Goal: Task Accomplishment & Management: Use online tool/utility

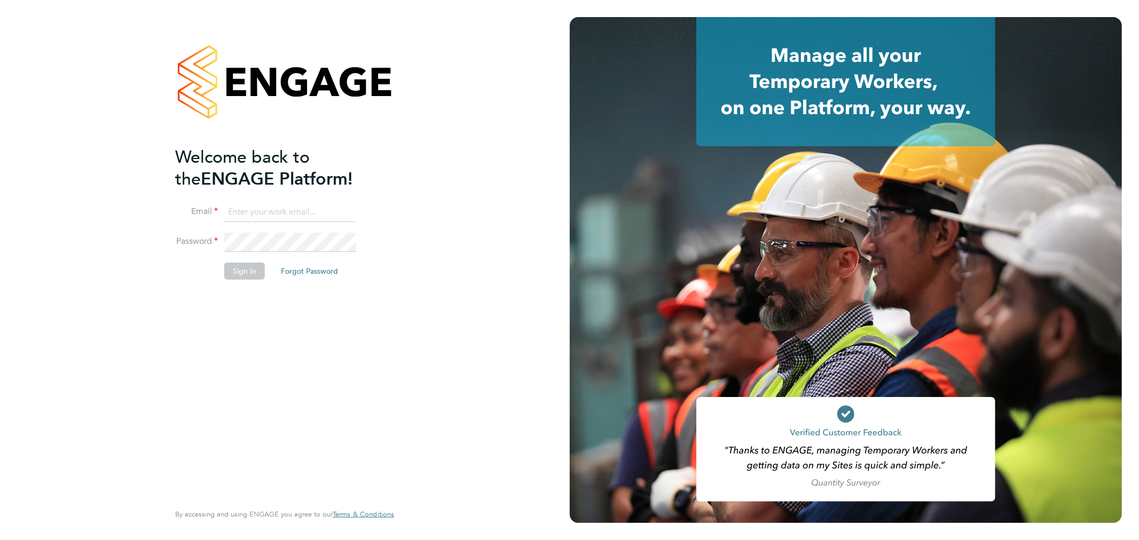
type input "bperkin@psrsolutions.co.uk"
click at [246, 272] on button "Sign In" at bounding box center [244, 271] width 41 height 17
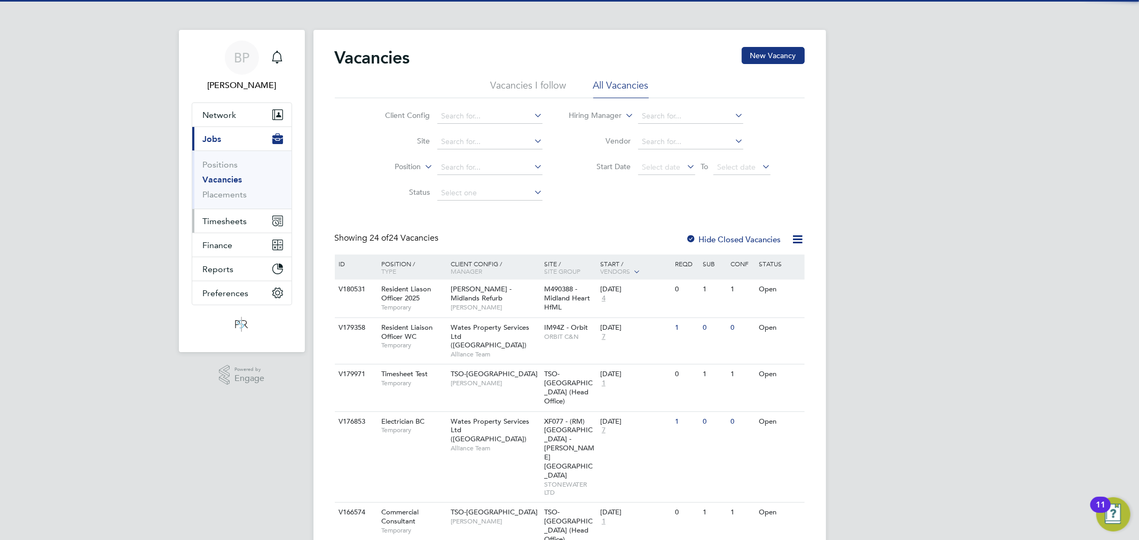
click at [247, 220] on button "Timesheets" at bounding box center [241, 220] width 99 height 23
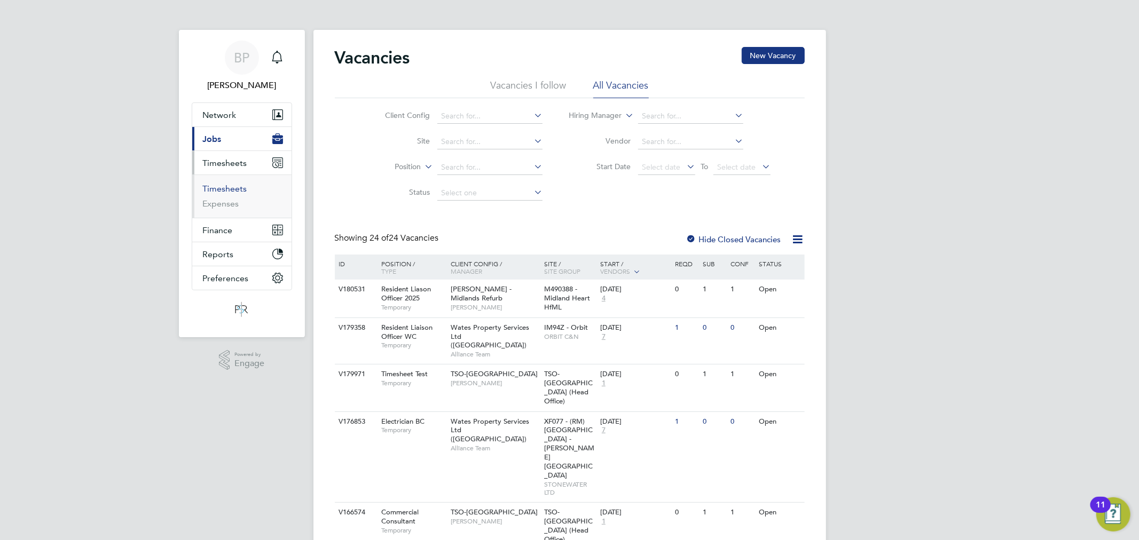
click at [239, 191] on link "Timesheets" at bounding box center [225, 189] width 44 height 10
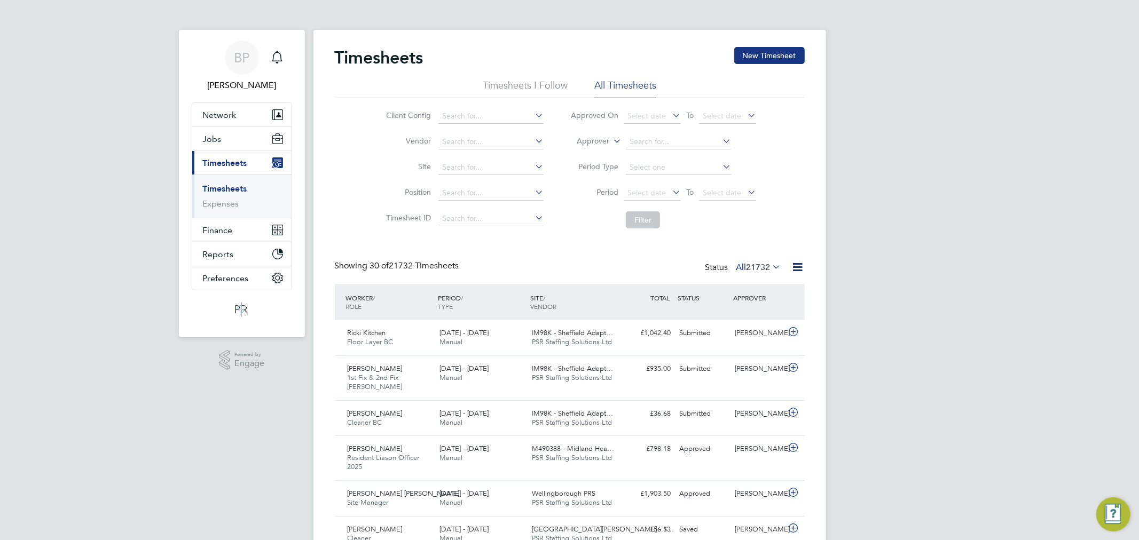
click at [793, 267] on icon at bounding box center [797, 267] width 13 height 13
click at [744, 293] on li "Export Timesheets" at bounding box center [730, 292] width 141 height 15
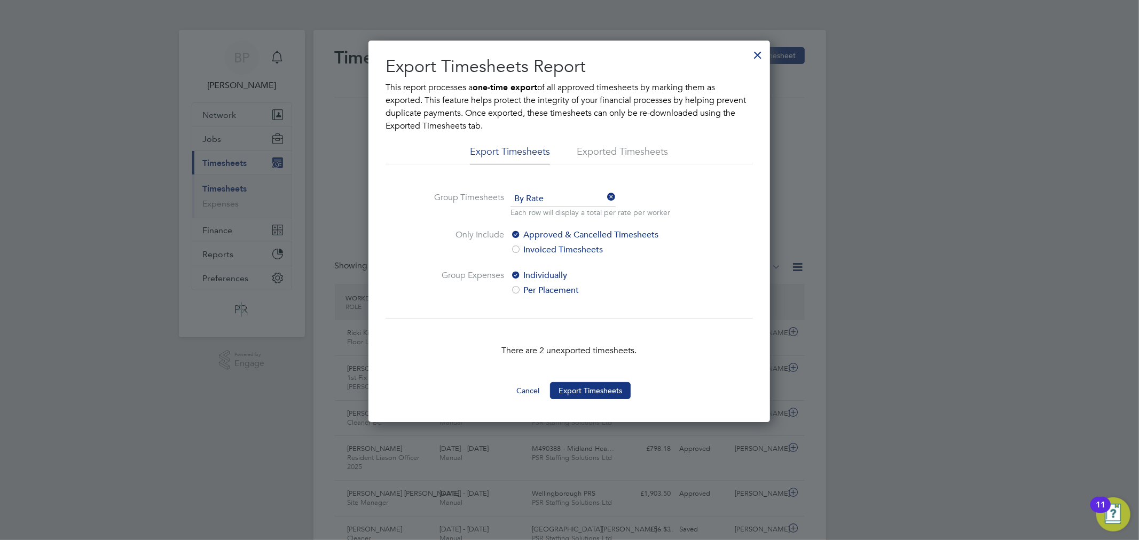
click at [752, 54] on div at bounding box center [757, 52] width 19 height 19
